Goal: Information Seeking & Learning: Learn about a topic

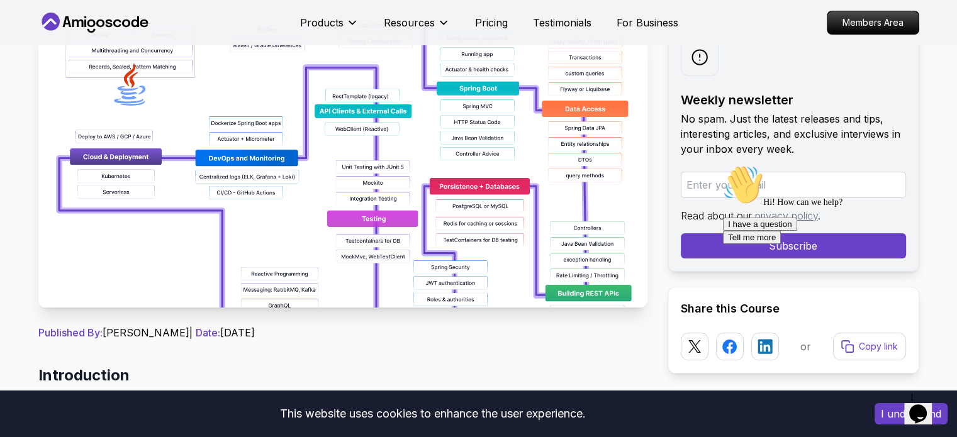
scroll to position [315, 0]
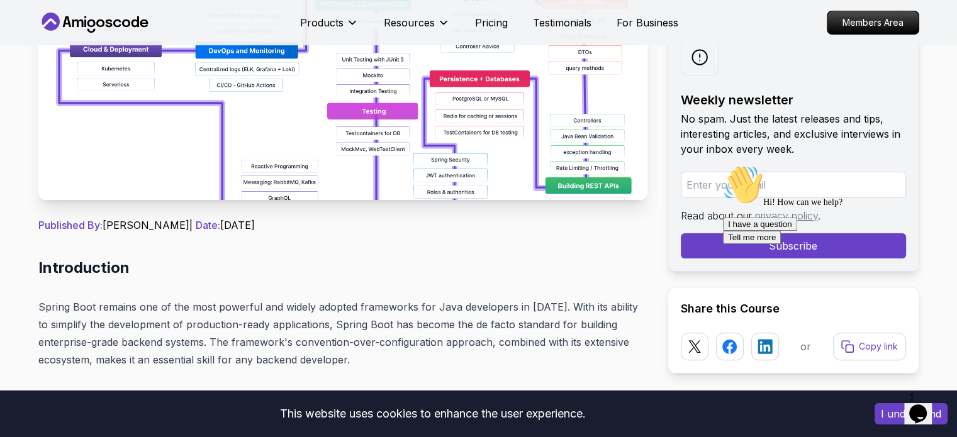
click at [474, 147] on img at bounding box center [342, 58] width 609 height 283
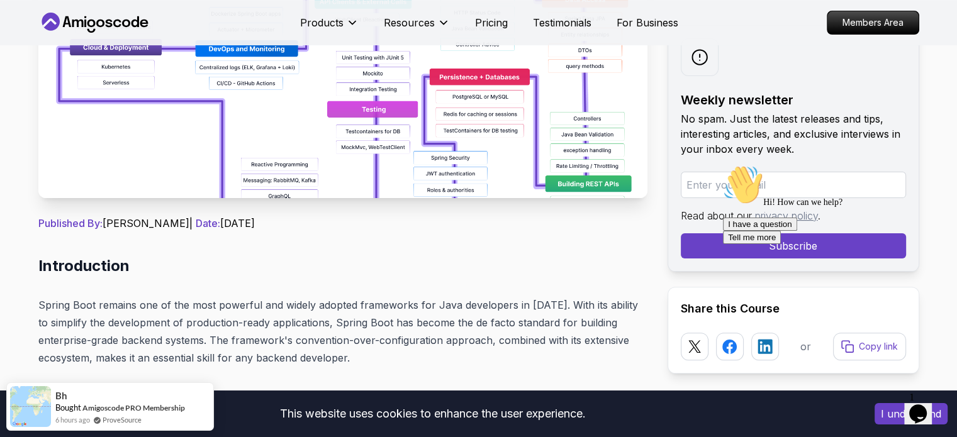
scroll to position [377, 0]
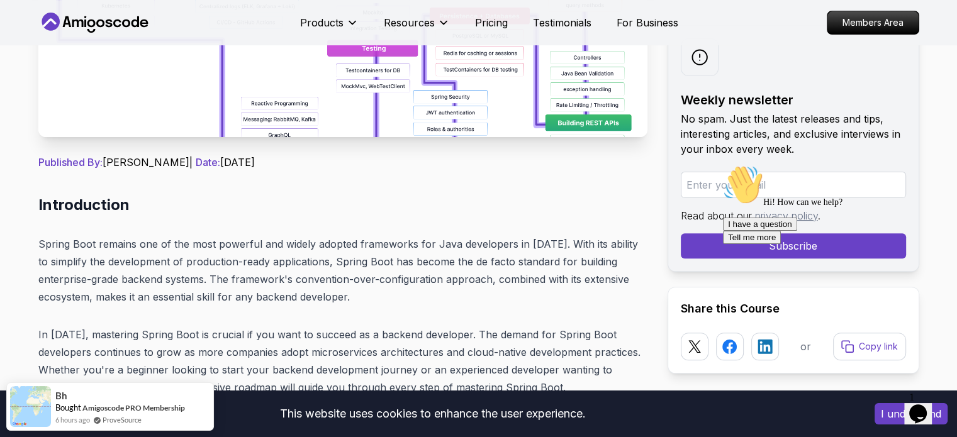
click at [723, 165] on icon "Chat attention grabber" at bounding box center [723, 165] width 0 height 0
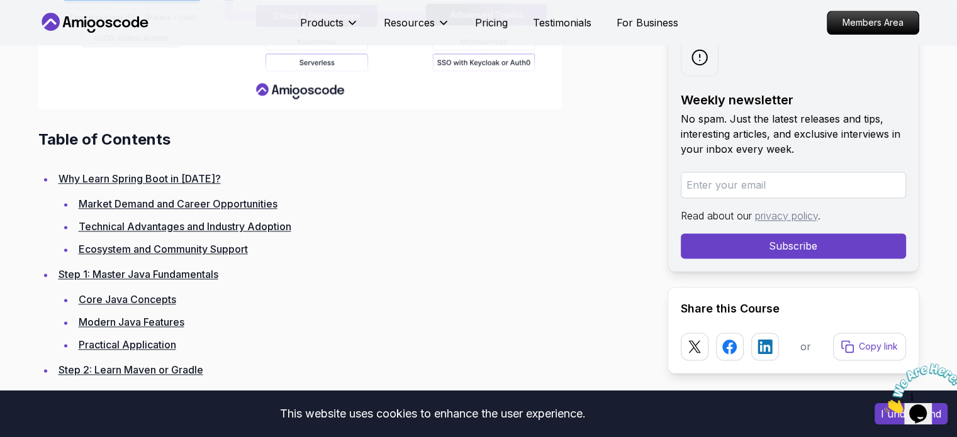
scroll to position [1510, 0]
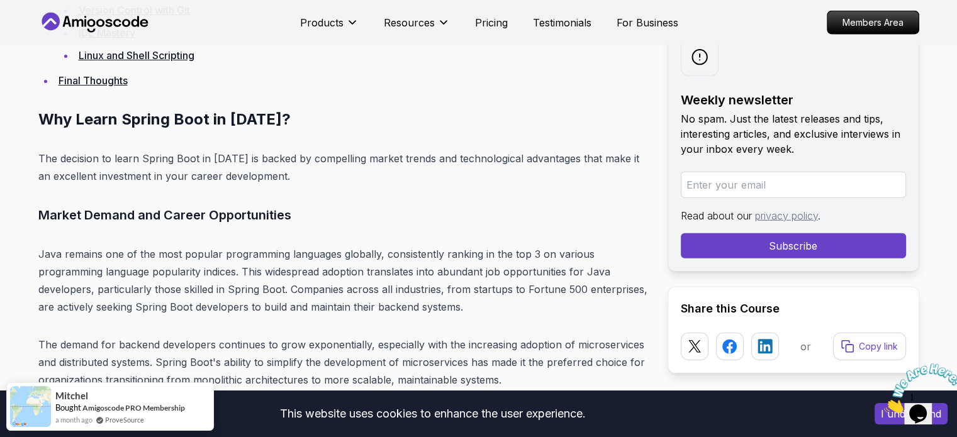
scroll to position [3208, 0]
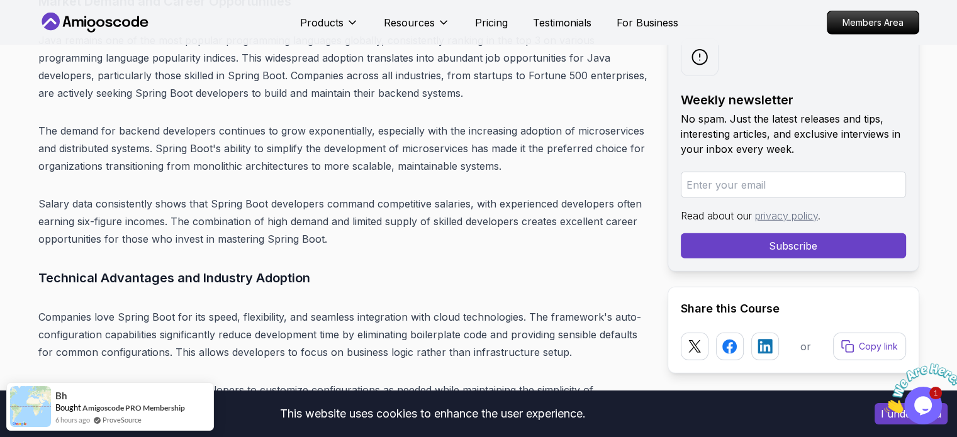
scroll to position [3336, 0]
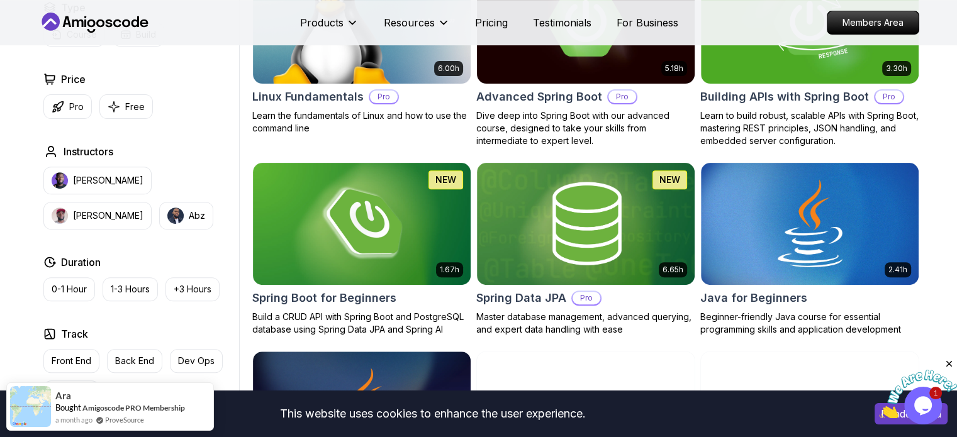
scroll to position [377, 0]
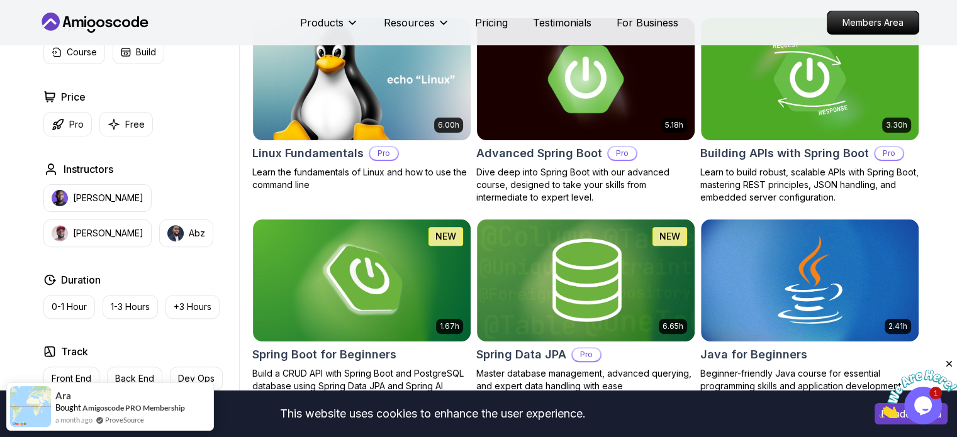
click at [544, 118] on img at bounding box center [585, 79] width 228 height 128
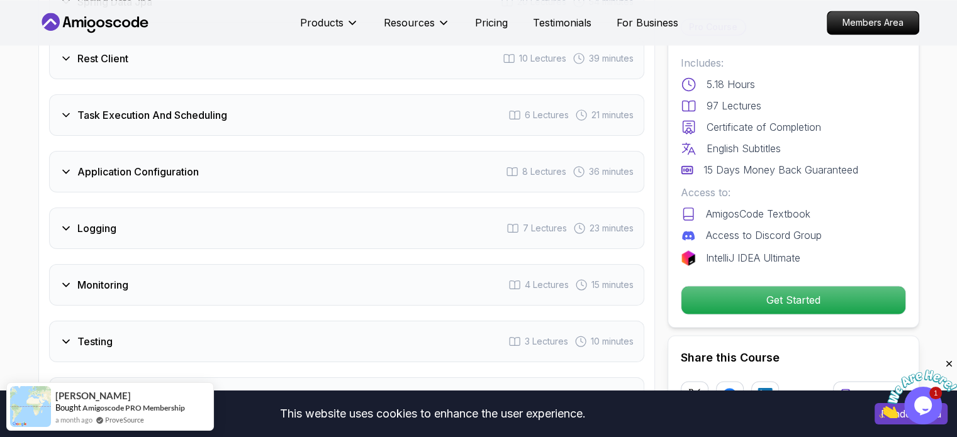
scroll to position [2076, 0]
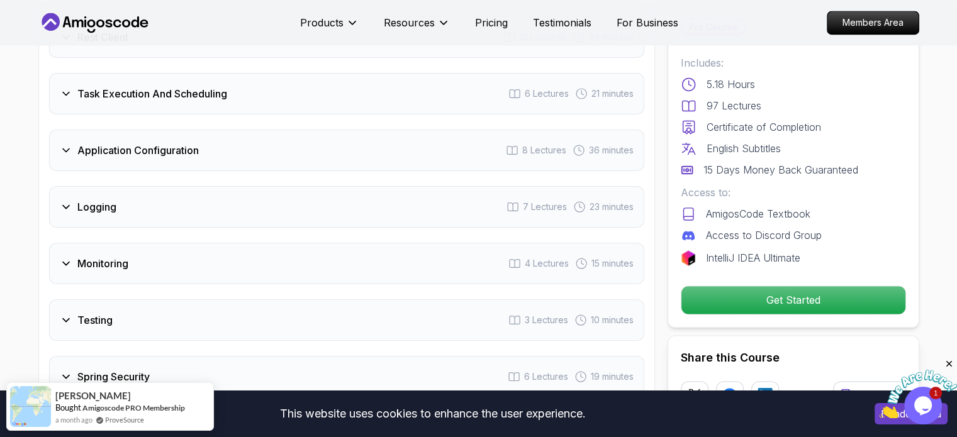
click at [72, 199] on div "Logging" at bounding box center [88, 206] width 57 height 15
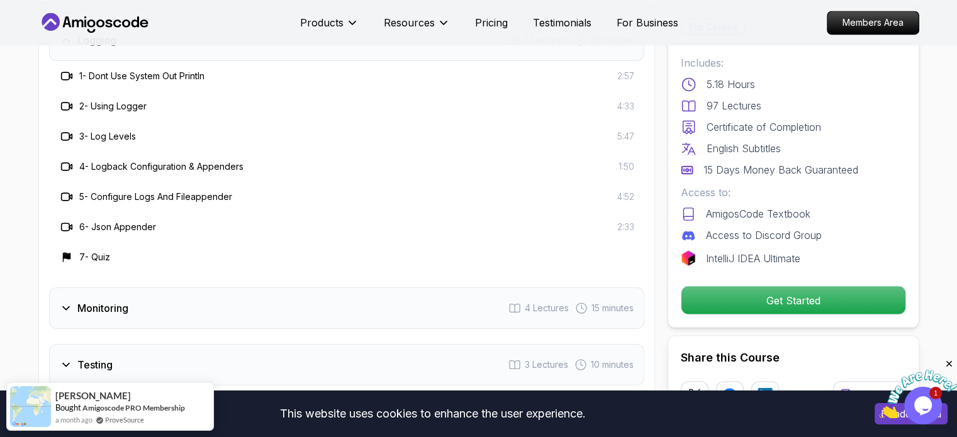
scroll to position [2174, 0]
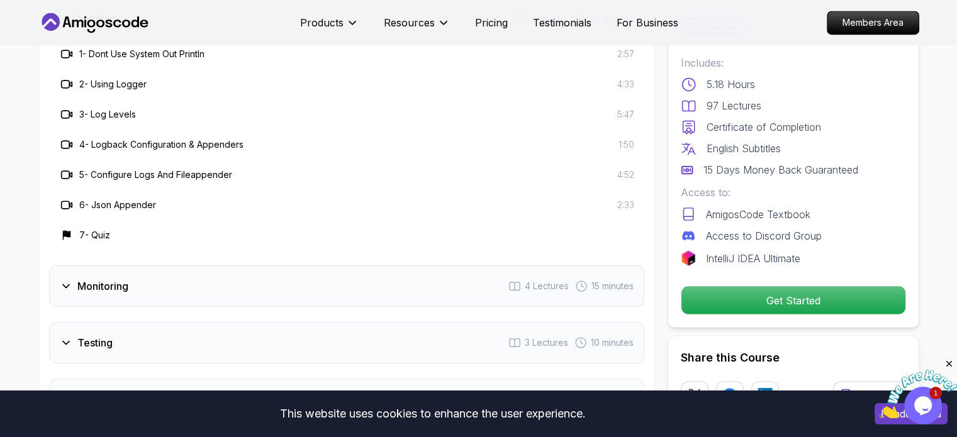
click at [224, 265] on div "Monitoring 4 Lectures 15 minutes" at bounding box center [346, 286] width 595 height 42
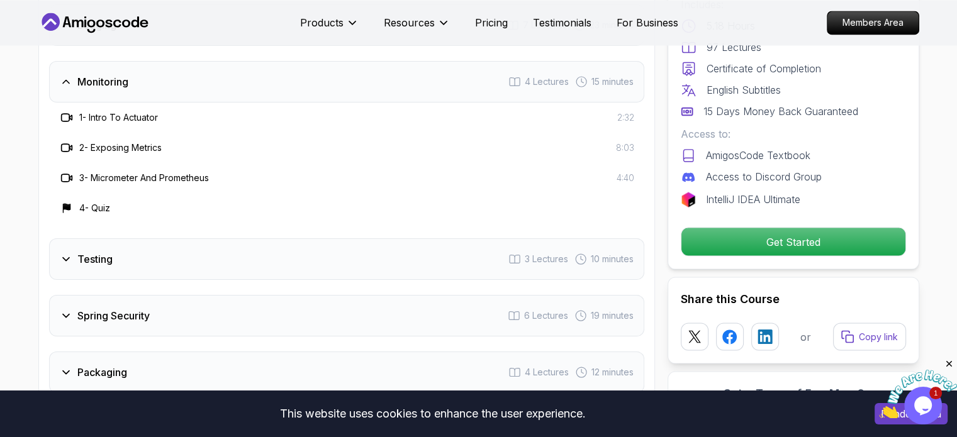
scroll to position [2111, 0]
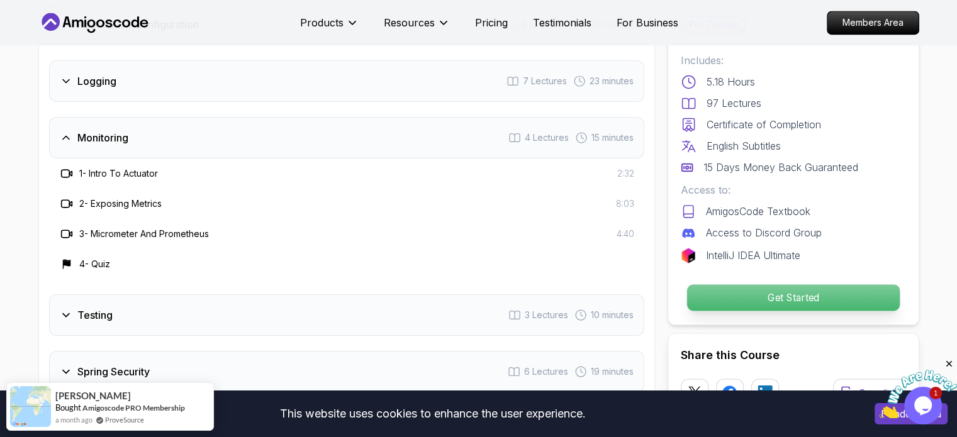
click at [829, 284] on p "Get Started" at bounding box center [792, 297] width 213 height 26
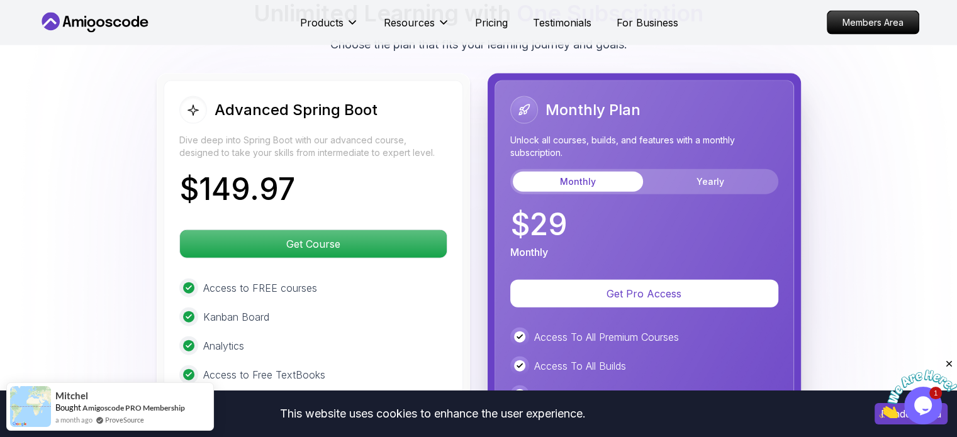
scroll to position [2618, 0]
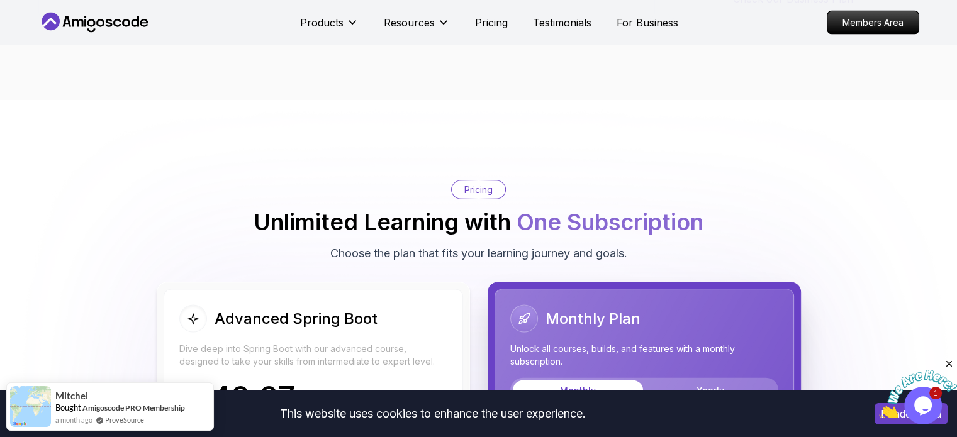
click at [811, 202] on div "Pricing Unlimited Learning with One Subscription Choose the plan that fits your…" at bounding box center [478, 222] width 881 height 82
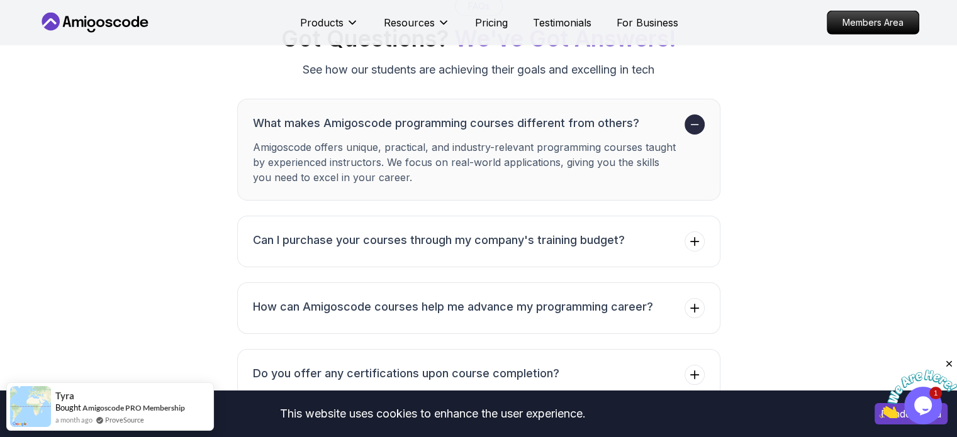
scroll to position [4065, 0]
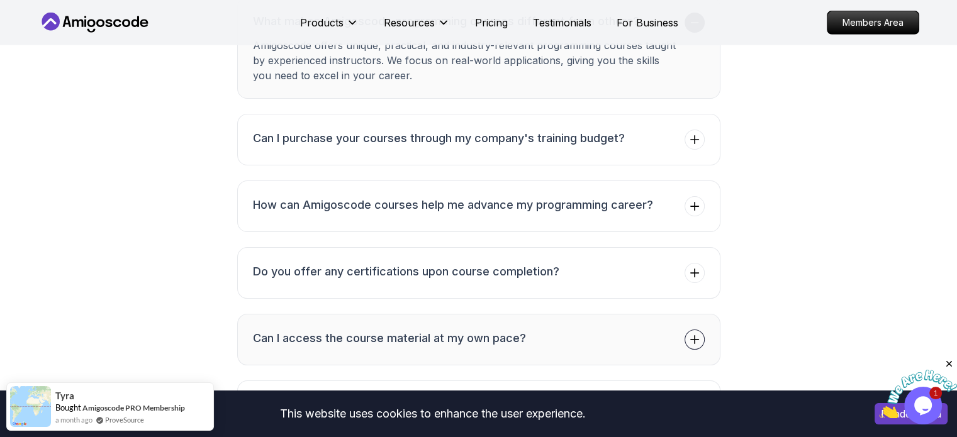
click at [454, 330] on h3 "Can I access the course material at my own pace?" at bounding box center [389, 339] width 273 height 18
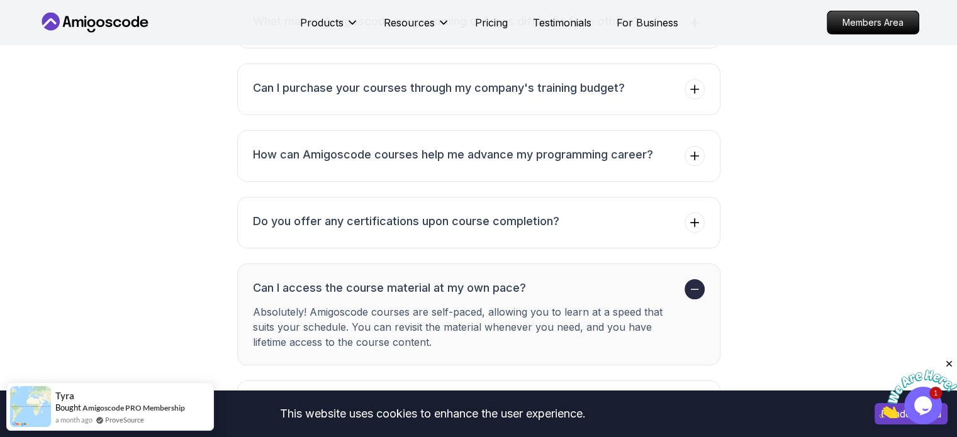
click at [450, 279] on h3 "Can I access the course material at my own pace?" at bounding box center [466, 288] width 426 height 18
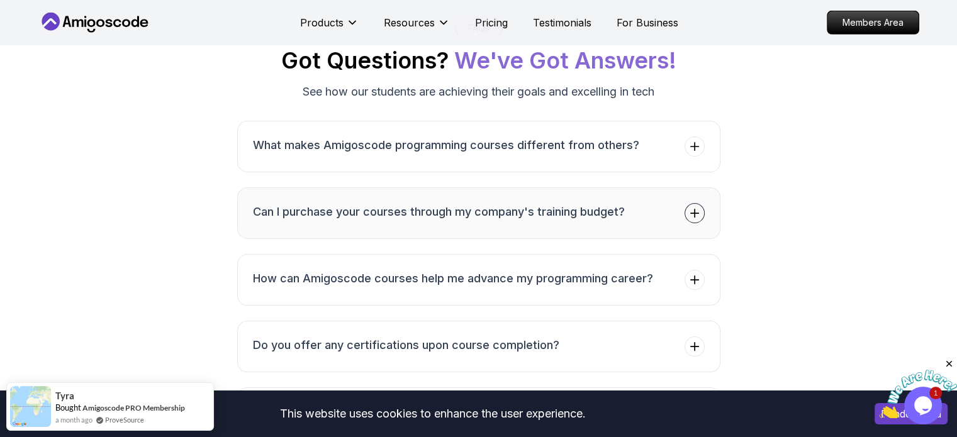
scroll to position [3939, 0]
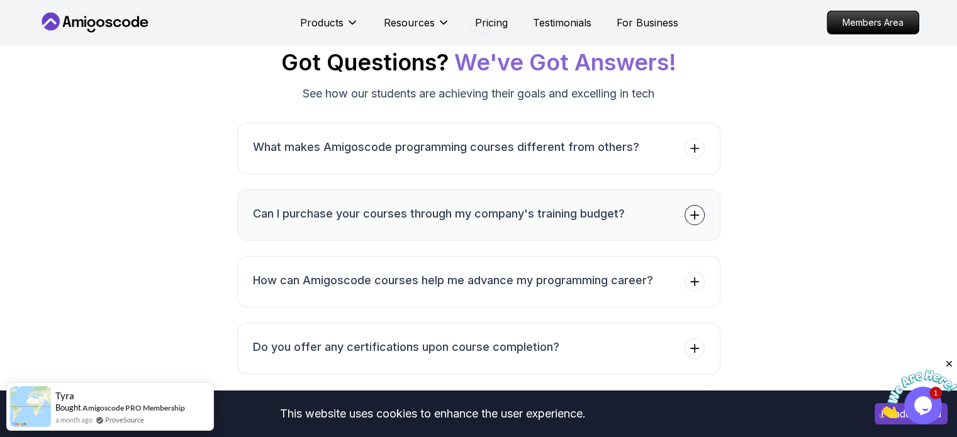
click at [382, 205] on h3 "Can I purchase your courses through my company's training budget?" at bounding box center [439, 214] width 372 height 18
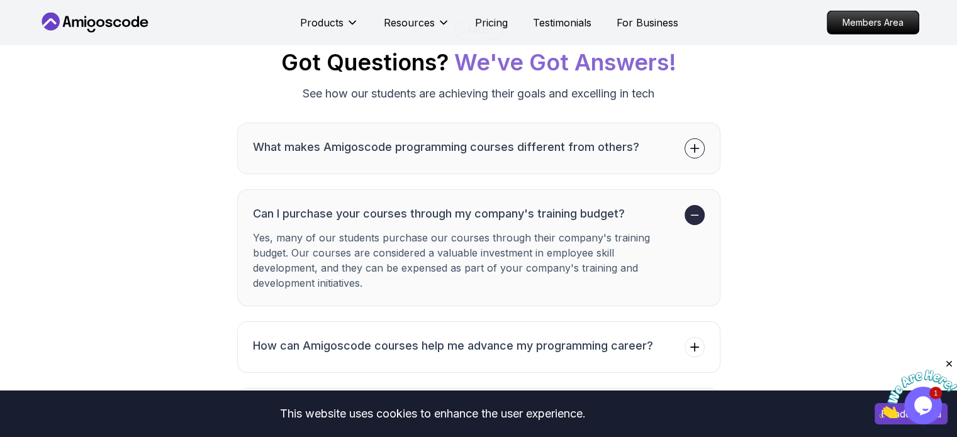
click at [414, 138] on h3 "What makes Amigoscode programming courses different from others?" at bounding box center [446, 147] width 386 height 18
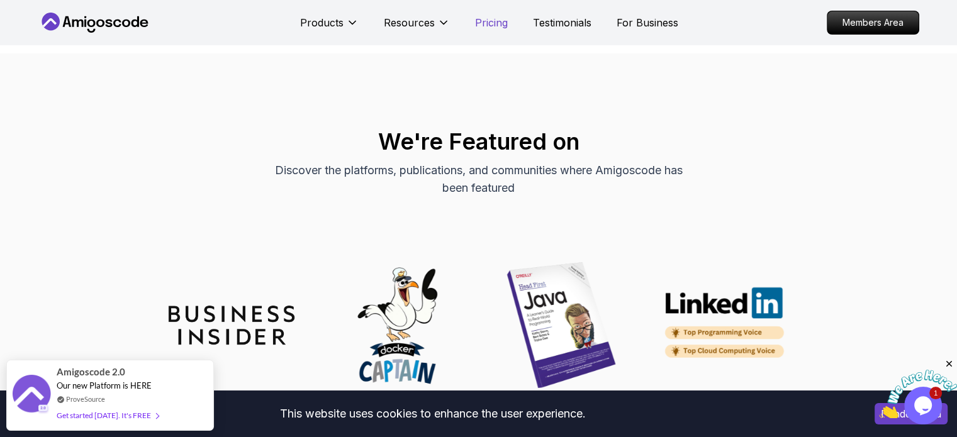
scroll to position [4530, 0]
